Goal: Find specific page/section: Find specific page/section

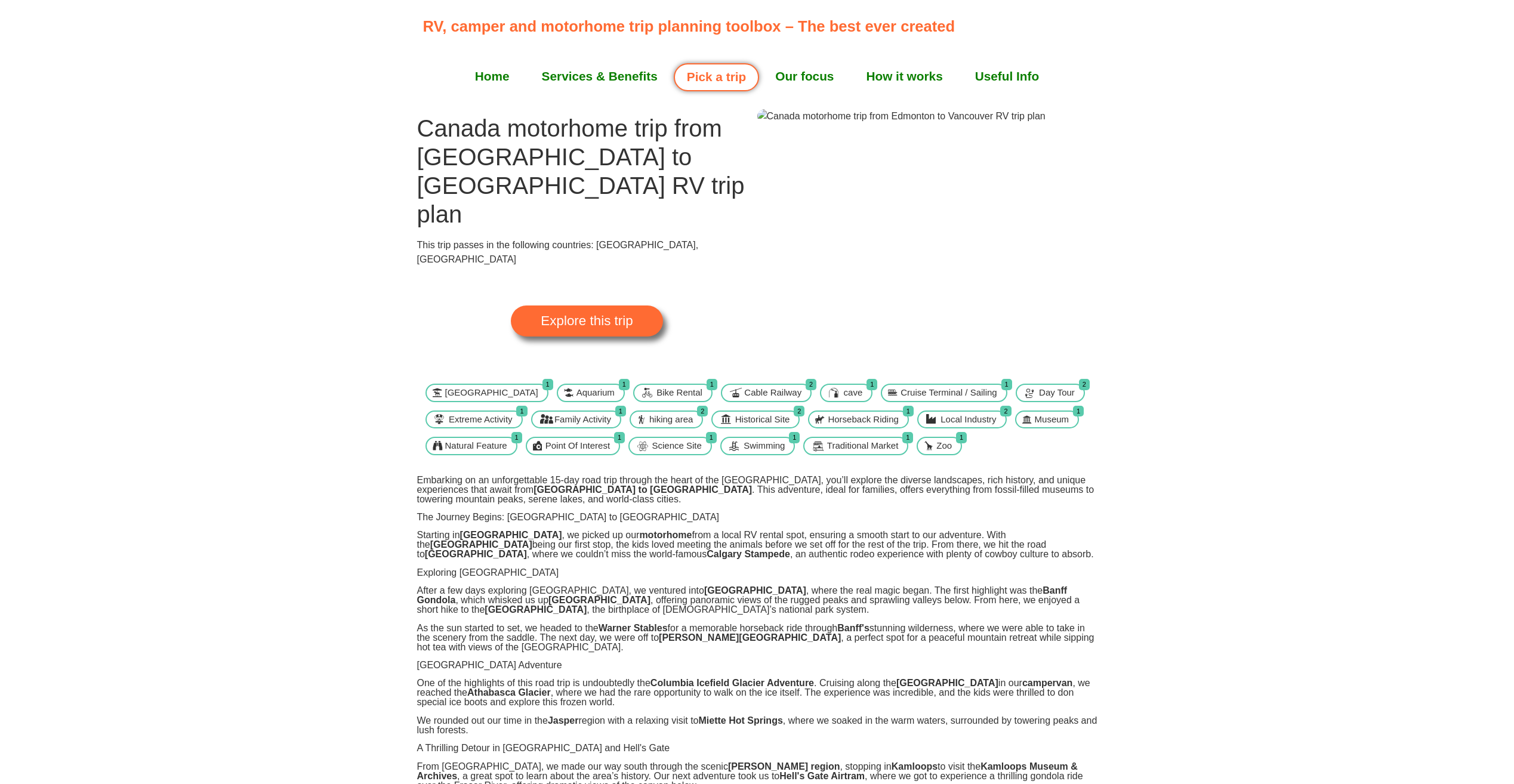
click at [933, 123] on img at bounding box center [902, 116] width 288 height 14
click at [930, 123] on img at bounding box center [902, 116] width 288 height 14
click at [617, 305] on link "Explore this trip" at bounding box center [586, 321] width 152 height 31
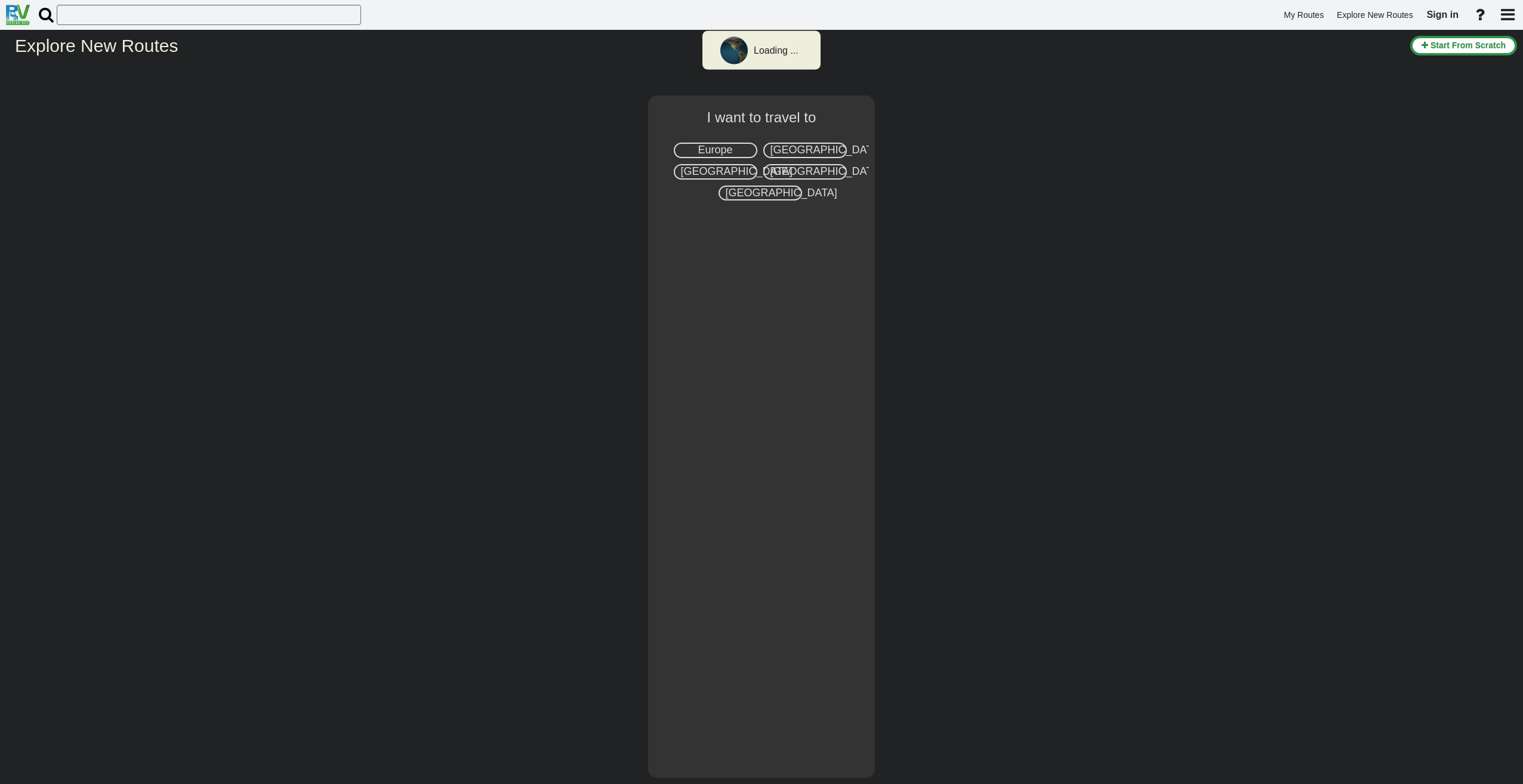
select select "number:8"
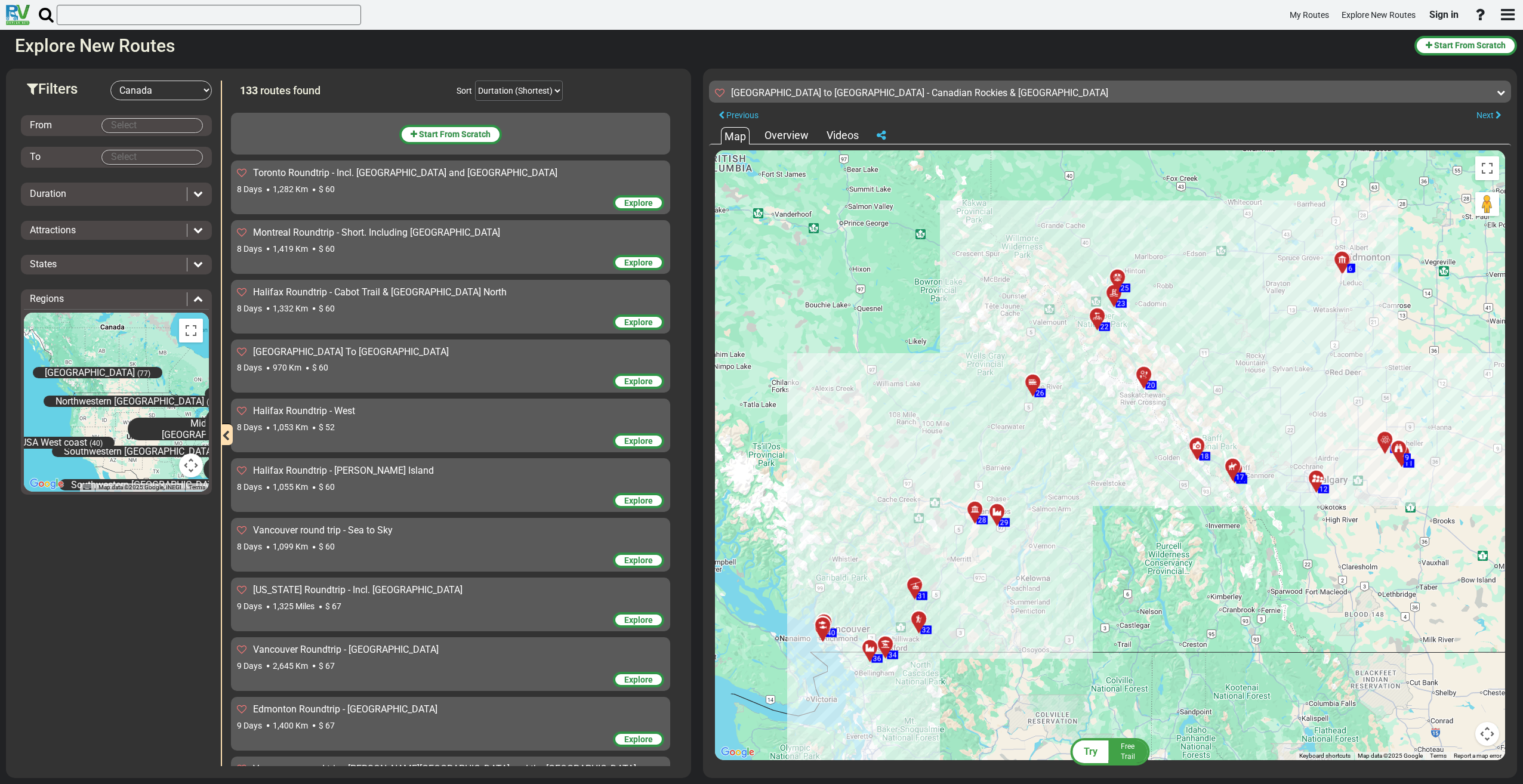
scroll to position [2497, 0]
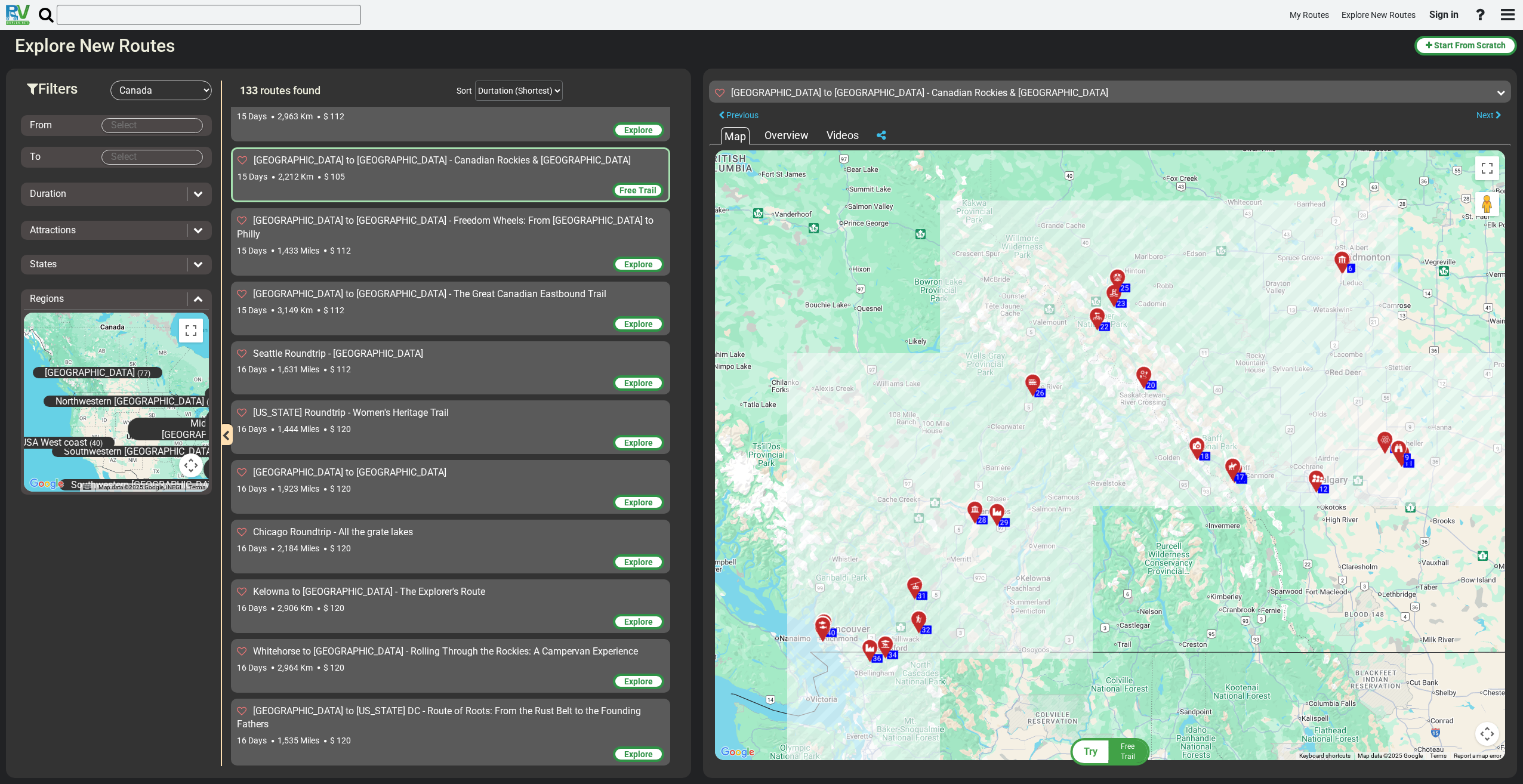
click at [133, 124] on body "My Routes Explore New Routes Sign in ×" at bounding box center [762, 392] width 1523 height 784
click at [128, 165] on span "[GEOGRAPHIC_DATA]" at bounding box center [152, 169] width 83 height 10
type input "[GEOGRAPHIC_DATA]"
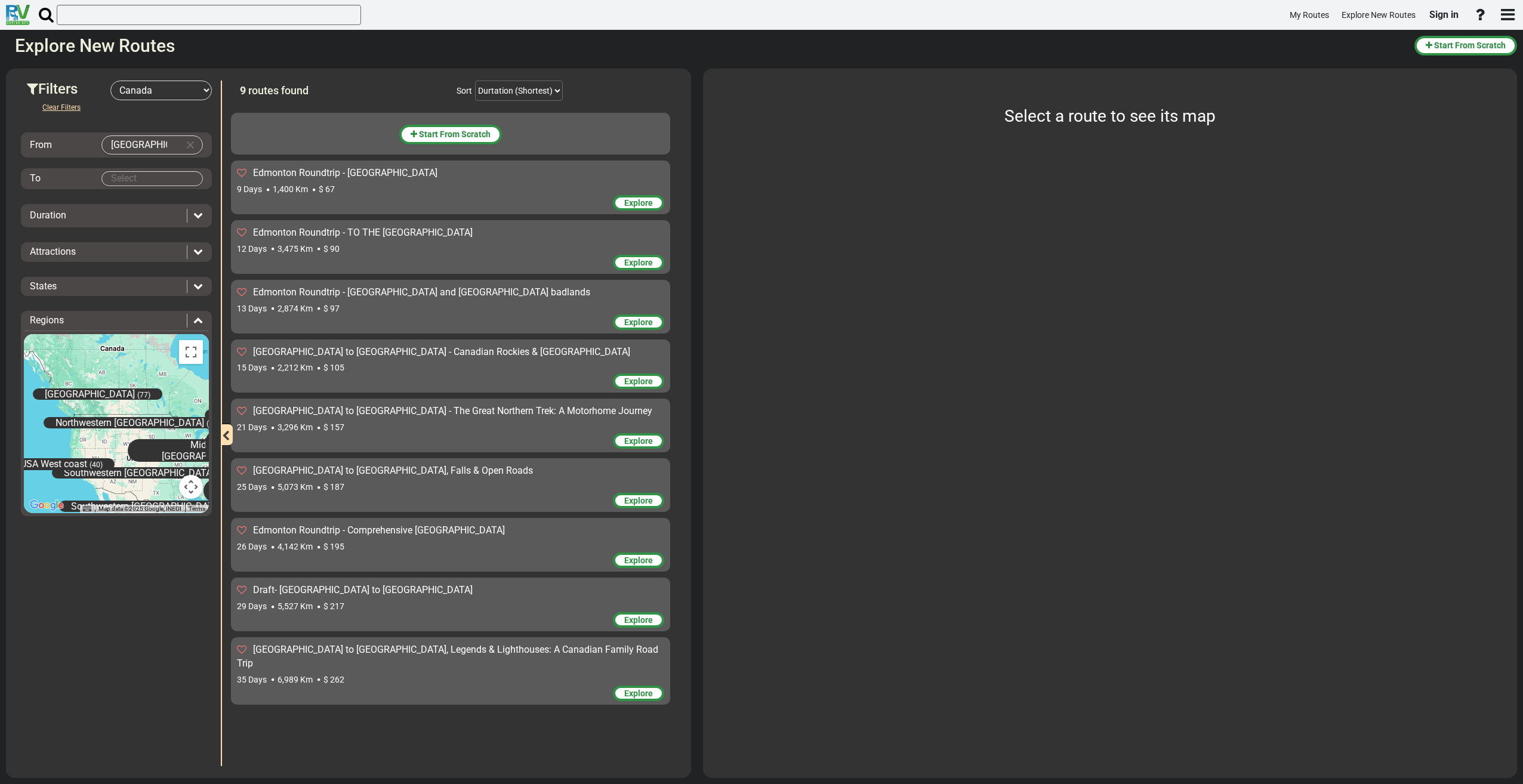
scroll to position [0, 0]
click at [128, 178] on body "My Routes Explore New Routes Sign in ×" at bounding box center [762, 392] width 1523 height 784
click at [128, 287] on span "[GEOGRAPHIC_DATA]" at bounding box center [152, 286] width 83 height 10
type input "[GEOGRAPHIC_DATA]"
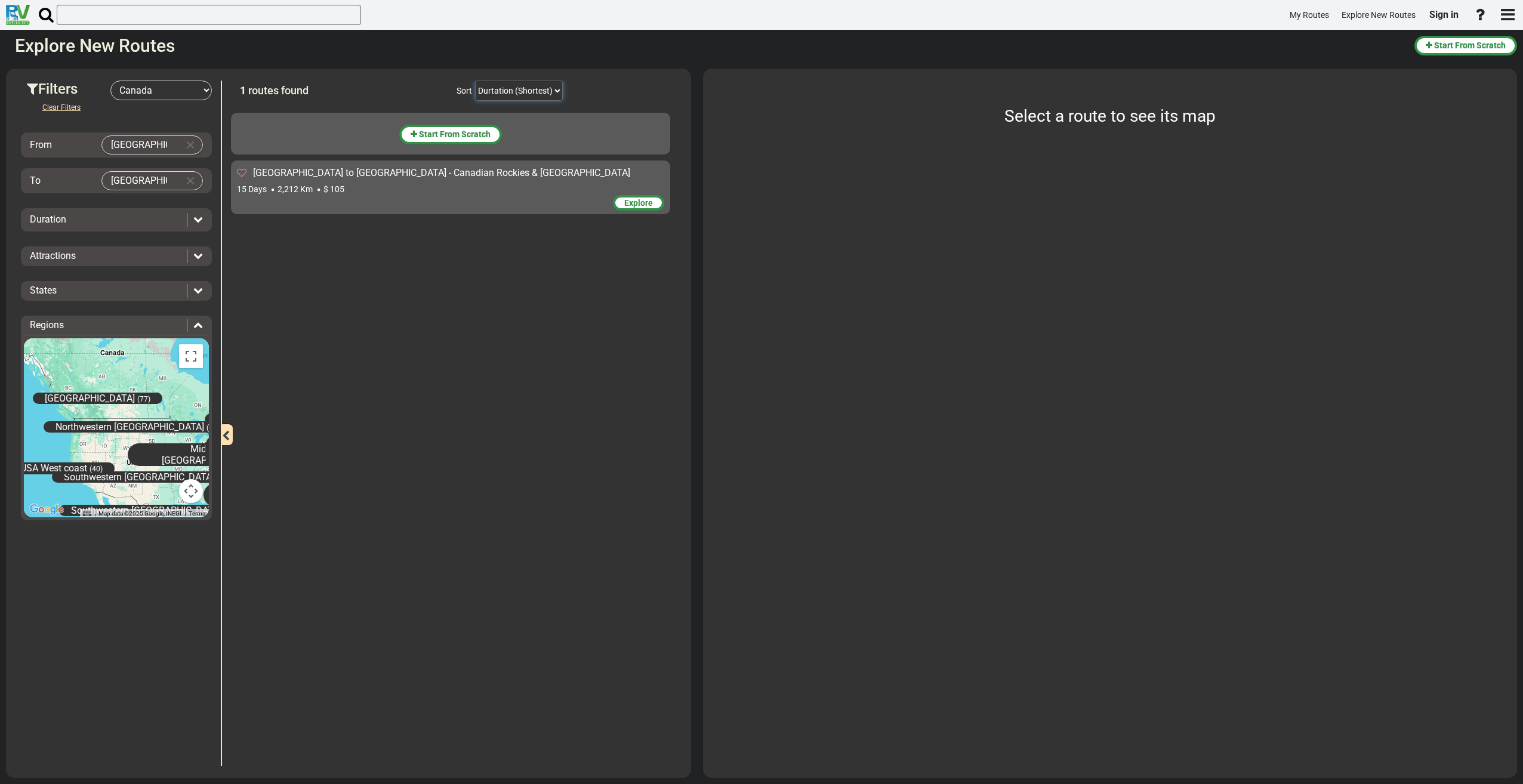
click at [555, 90] on select "Durtation (Shortest) Durtation (Longest) Distance (Shortest) Distance (Longest)…" at bounding box center [519, 90] width 88 height 20
select select "object:275"
click at [475, 81] on select "Durtation (Shortest) Durtation (Longest) Distance (Shortest) Distance (Longest)…" at bounding box center [519, 90] width 88 height 20
click at [659, 200] on div "Explore" at bounding box center [638, 203] width 51 height 15
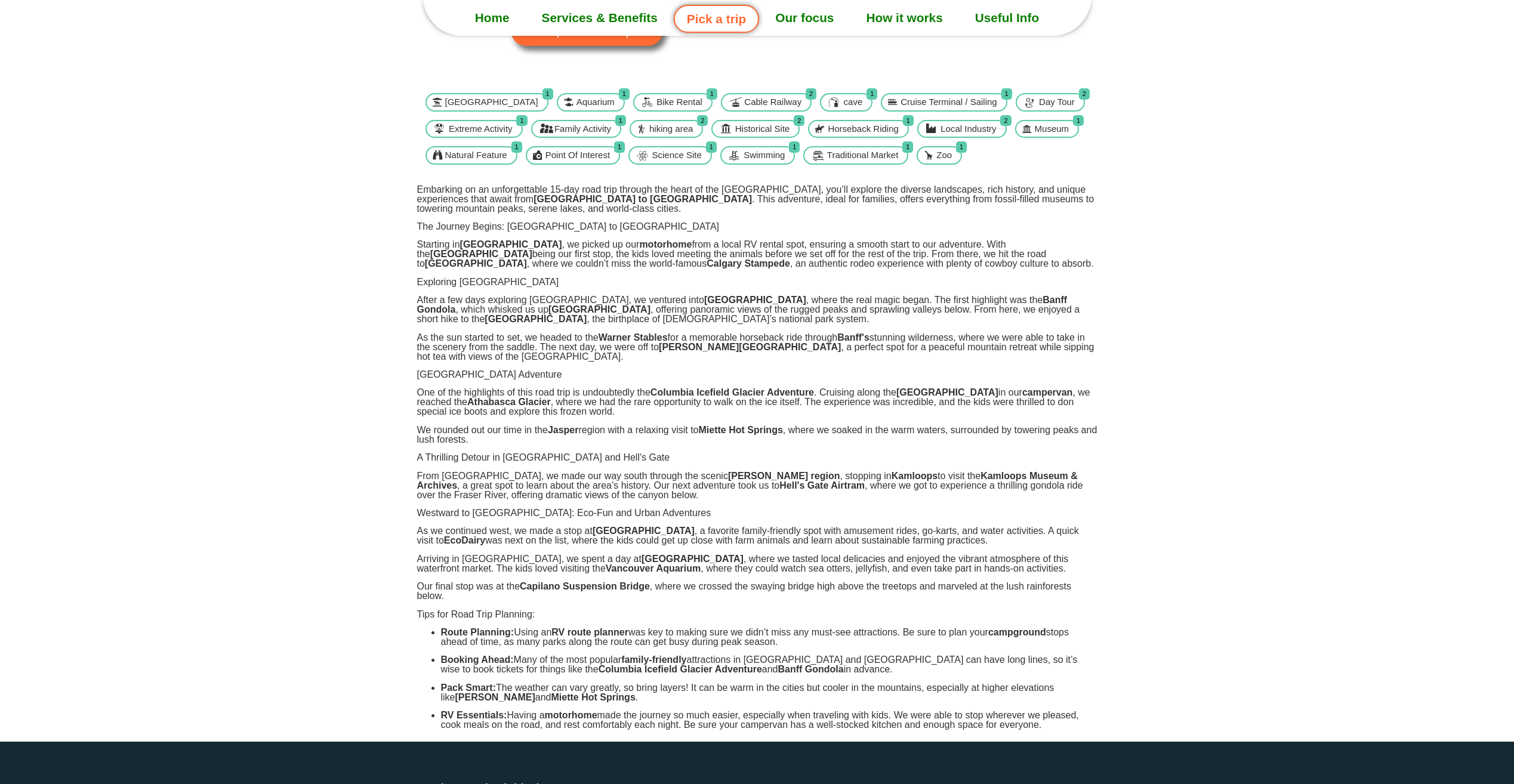
scroll to position [298, 0]
